Goal: Information Seeking & Learning: Learn about a topic

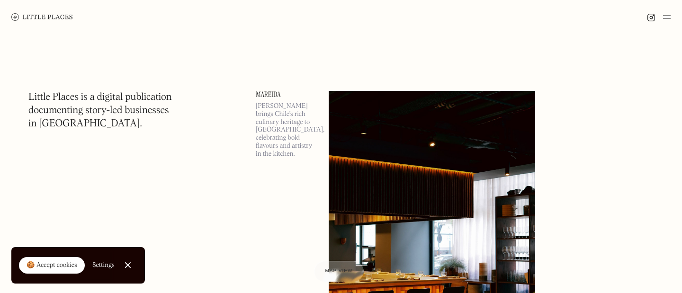
click at [664, 17] on img at bounding box center [667, 16] width 8 height 11
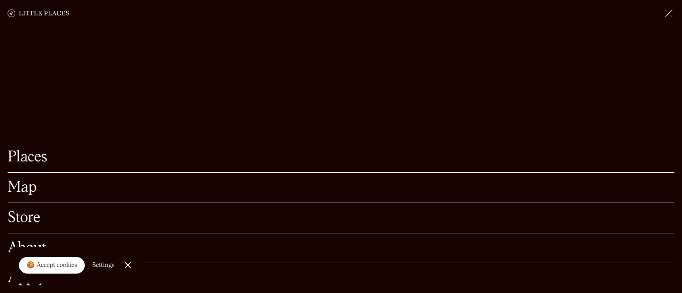
click at [34, 188] on link "Map" at bounding box center [341, 187] width 667 height 15
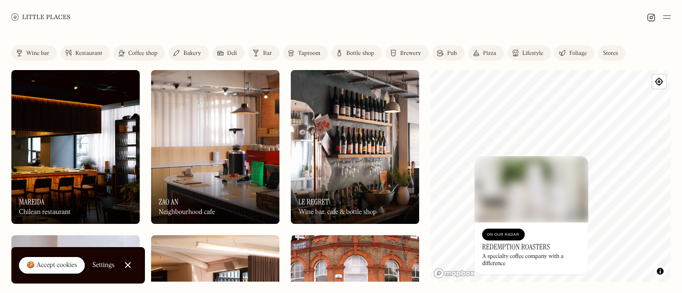
click at [41, 52] on div "Wine bar" at bounding box center [37, 54] width 23 height 6
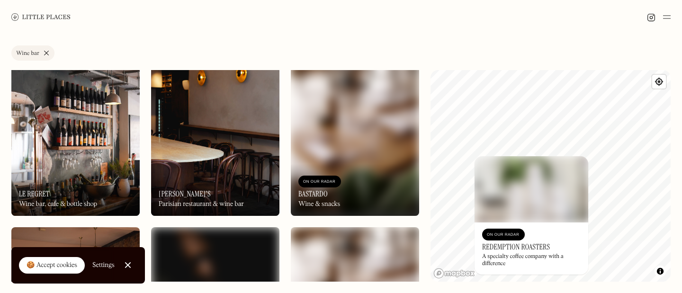
scroll to position [9, 0]
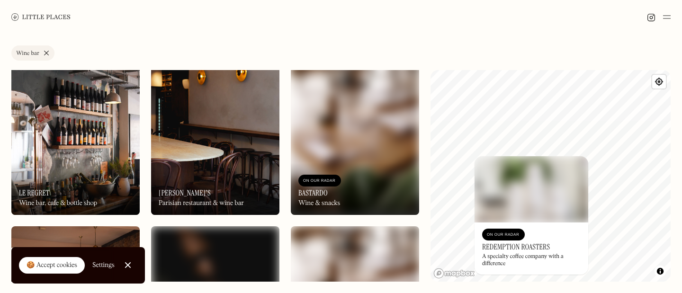
click at [240, 153] on img at bounding box center [215, 138] width 128 height 154
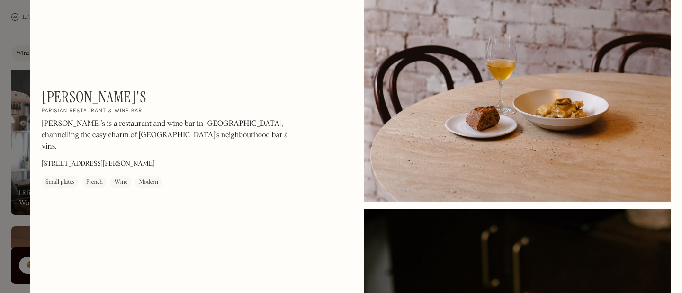
scroll to position [782, 0]
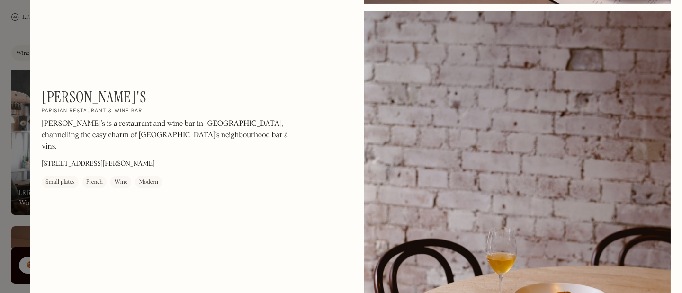
click at [5, 162] on div at bounding box center [341, 146] width 682 height 293
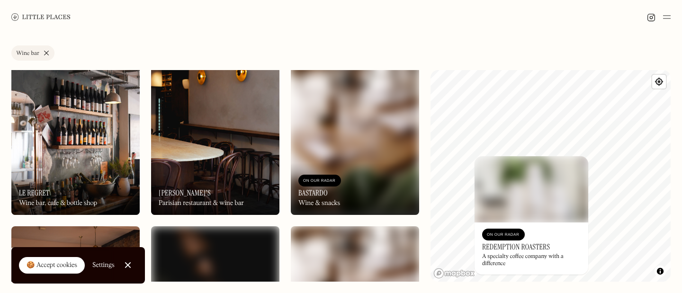
click at [320, 134] on img at bounding box center [355, 138] width 128 height 154
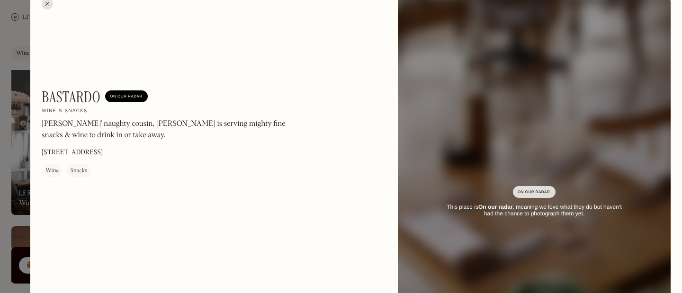
scroll to position [14, 0]
click at [7, 182] on div at bounding box center [341, 146] width 682 height 293
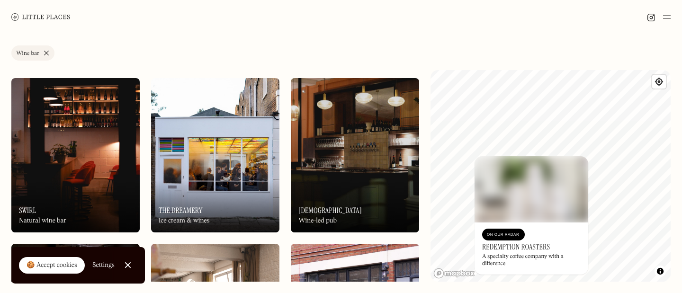
scroll to position [324, 0]
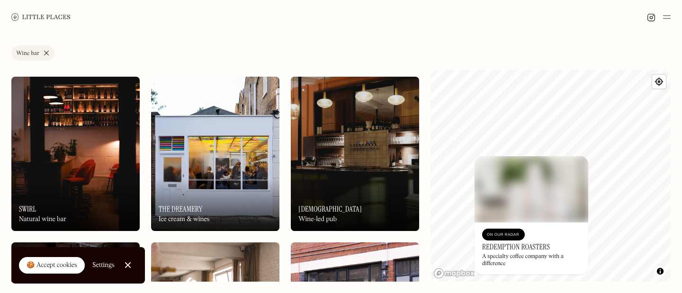
click at [95, 132] on img at bounding box center [75, 154] width 128 height 154
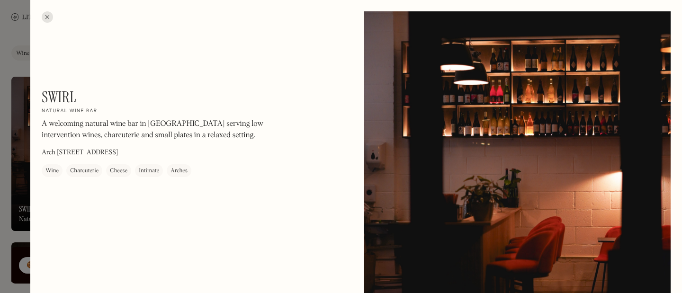
click at [7, 137] on div at bounding box center [341, 146] width 682 height 293
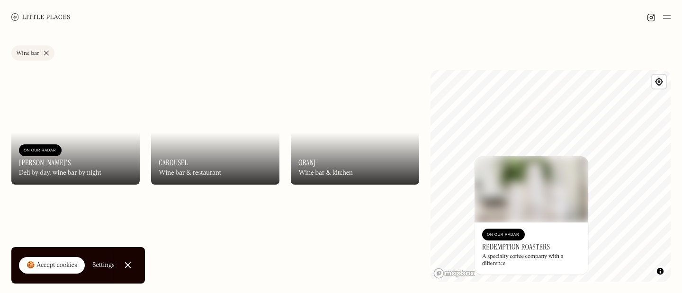
scroll to position [1199, 0]
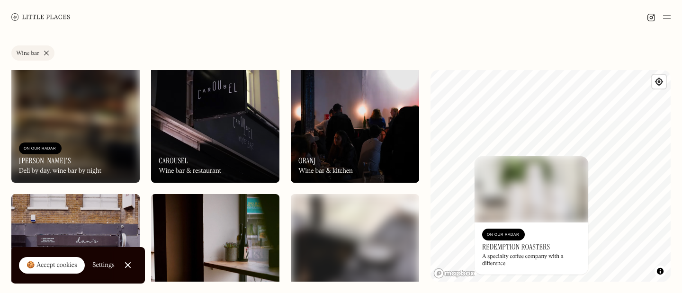
click at [208, 138] on div "On Our Radar Carousel Wine bar & restaurant" at bounding box center [215, 157] width 128 height 52
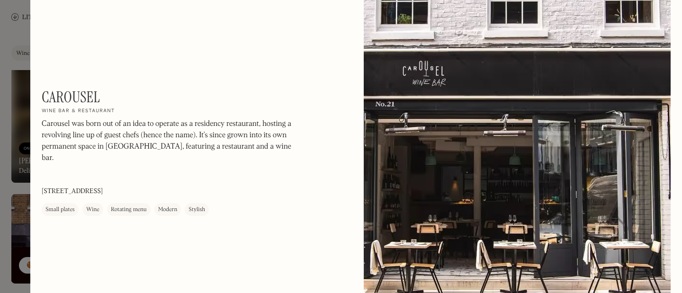
scroll to position [441, 0]
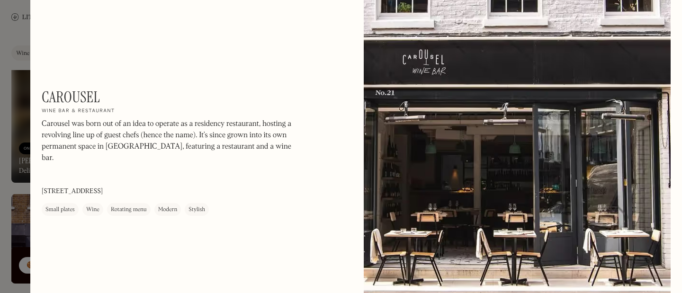
click at [4, 184] on div at bounding box center [341, 146] width 682 height 293
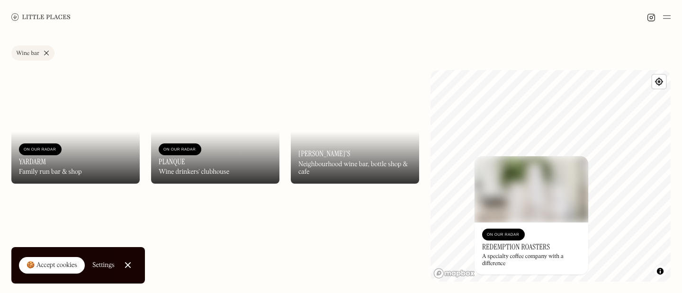
scroll to position [1860, 0]
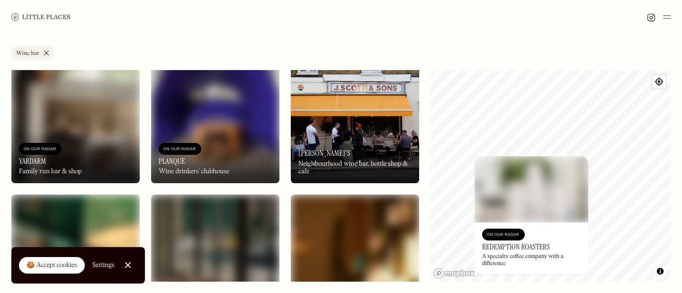
click at [188, 115] on img at bounding box center [215, 106] width 128 height 154
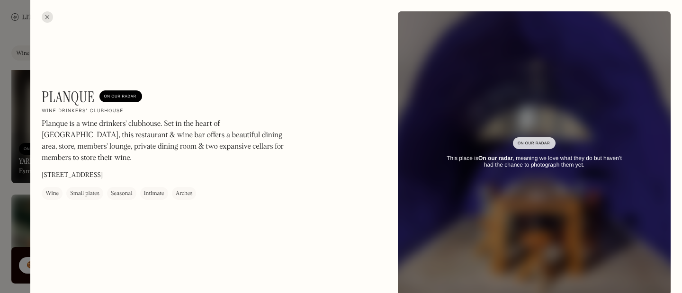
click at [46, 18] on div at bounding box center [47, 16] width 11 height 11
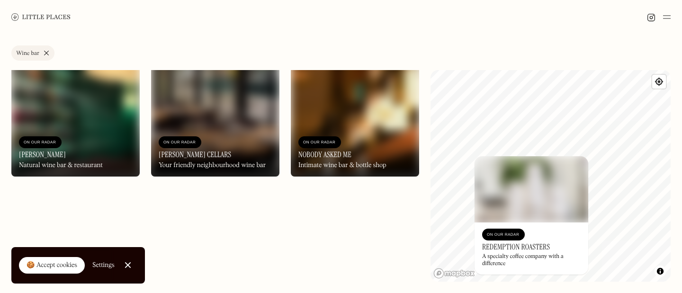
scroll to position [2033, 0]
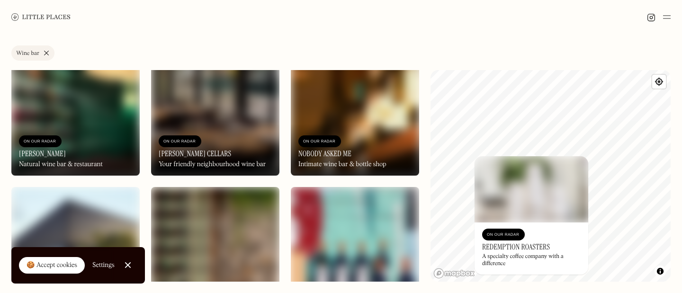
click at [319, 125] on div "On Our Radar Nobody Asked Me Intimate wine bar & bottle shop" at bounding box center [355, 150] width 128 height 52
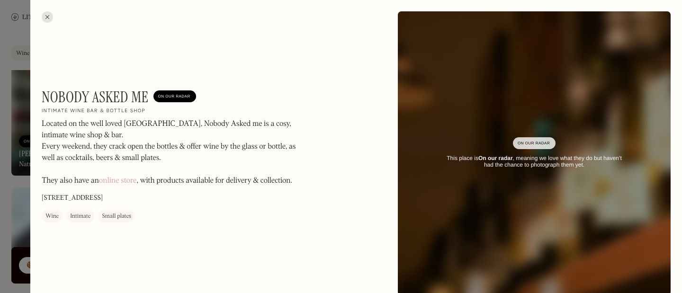
click at [20, 180] on div at bounding box center [341, 146] width 682 height 293
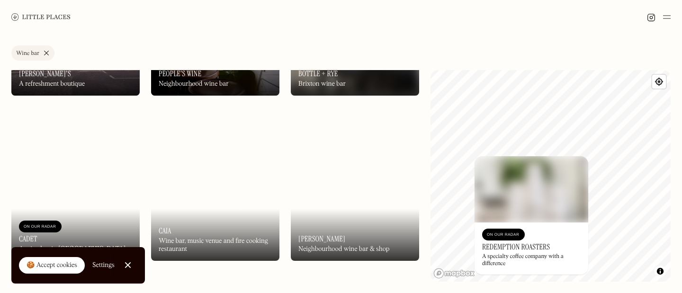
scroll to position [995, 0]
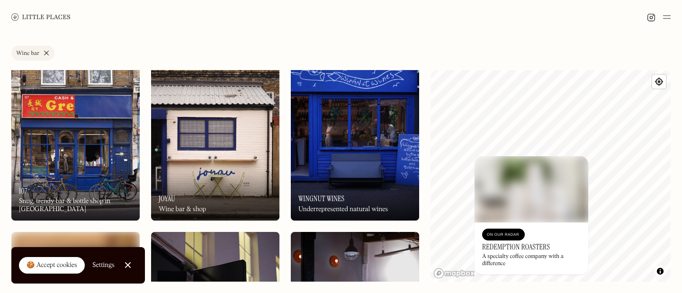
click at [47, 54] on link "Wine bar" at bounding box center [32, 52] width 43 height 15
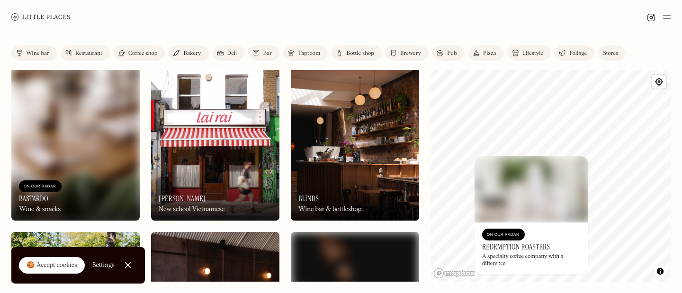
click at [89, 54] on div "Restaurant" at bounding box center [88, 54] width 27 height 6
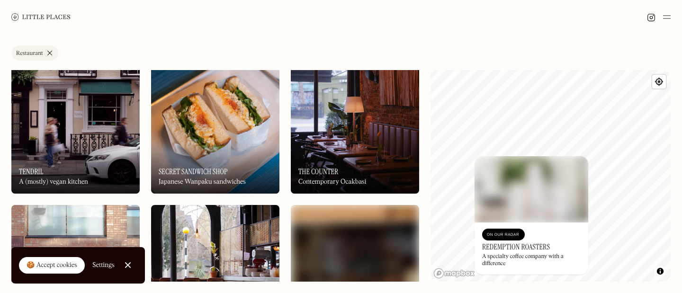
scroll to position [3154, 0]
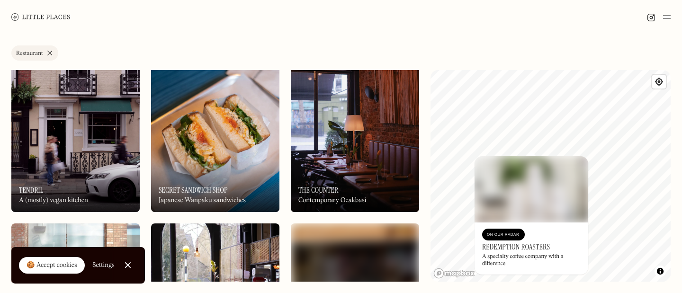
click at [335, 128] on img at bounding box center [355, 135] width 128 height 154
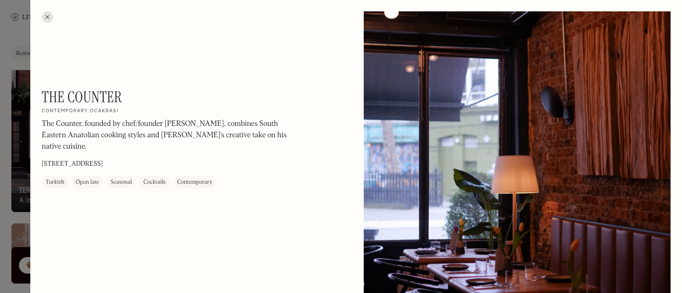
click at [48, 17] on div at bounding box center [47, 16] width 11 height 11
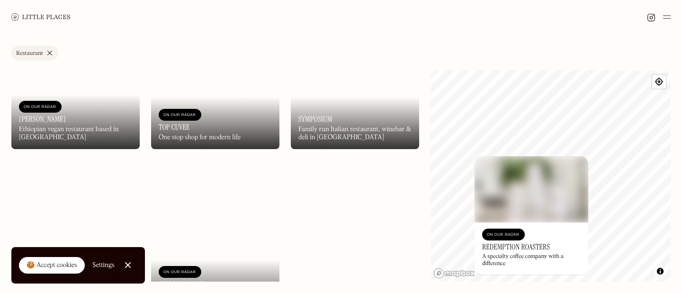
scroll to position [7887, 0]
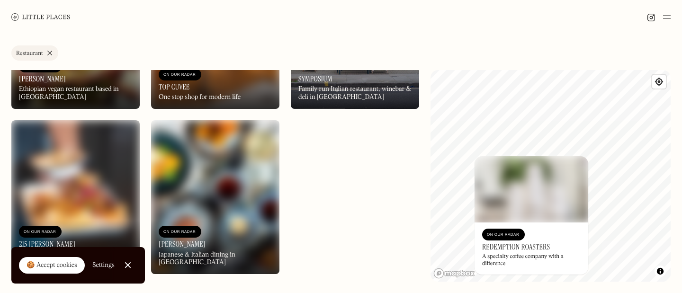
click at [187, 211] on img at bounding box center [215, 197] width 128 height 154
